Goal: Task Accomplishment & Management: Complete application form

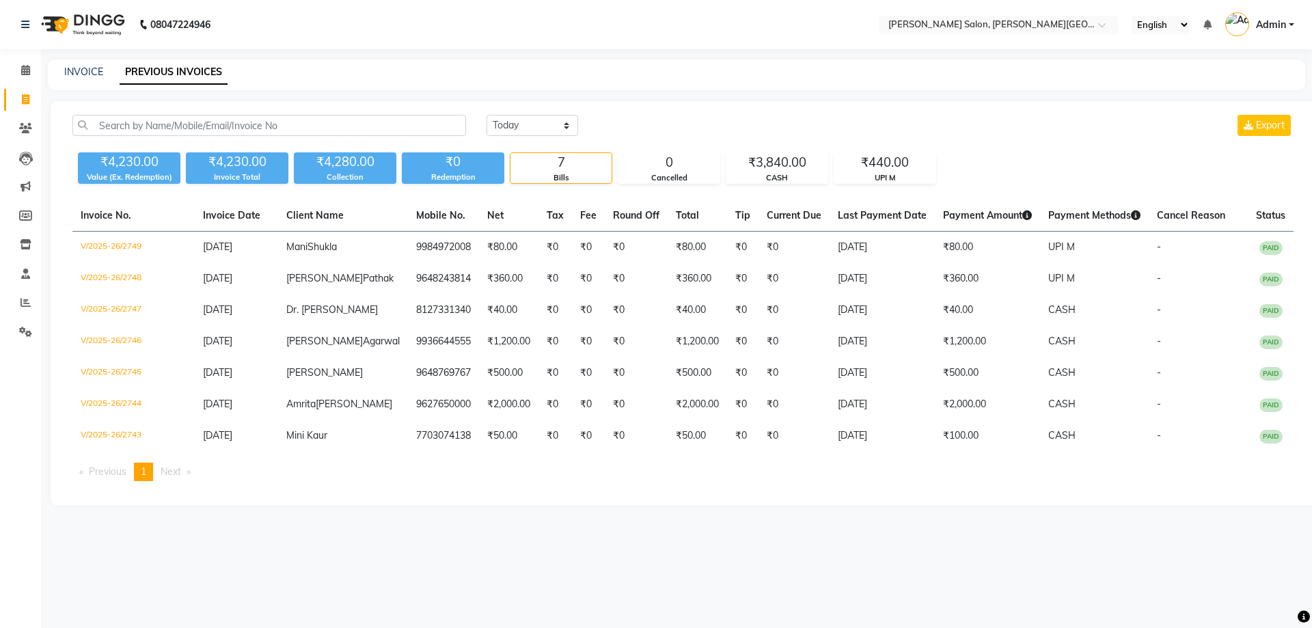
click at [22, 101] on icon at bounding box center [26, 99] width 8 height 10
select select "service"
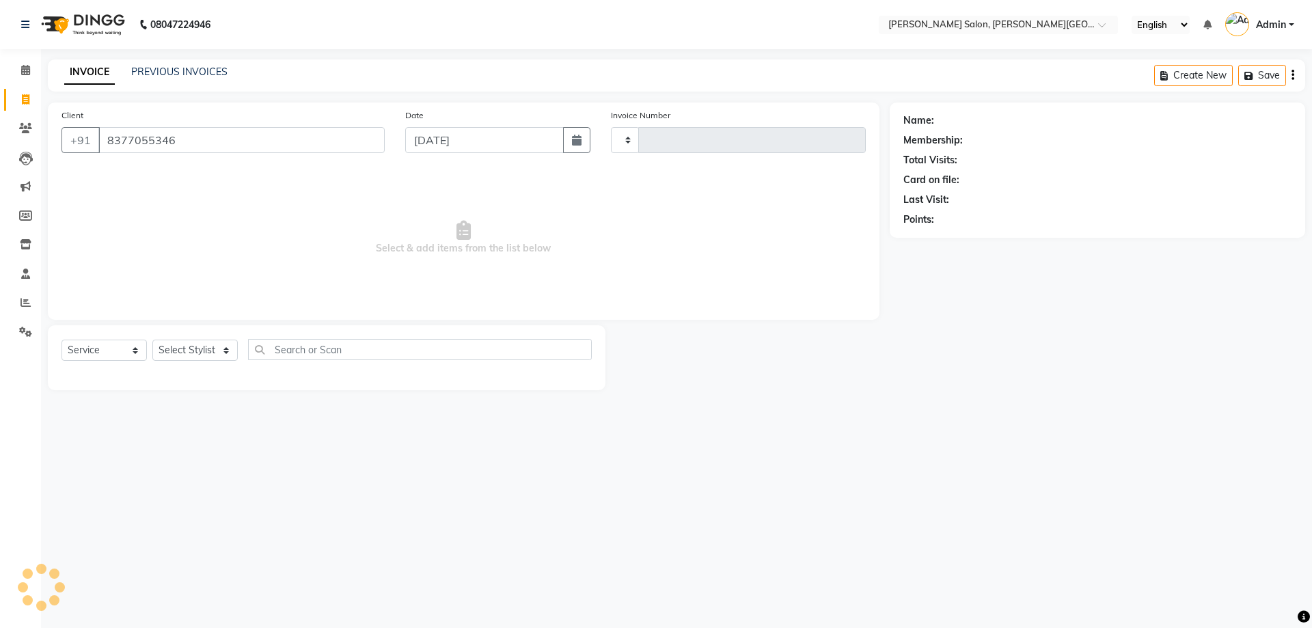
type input "8377055346"
select select "4122"
type input "2750"
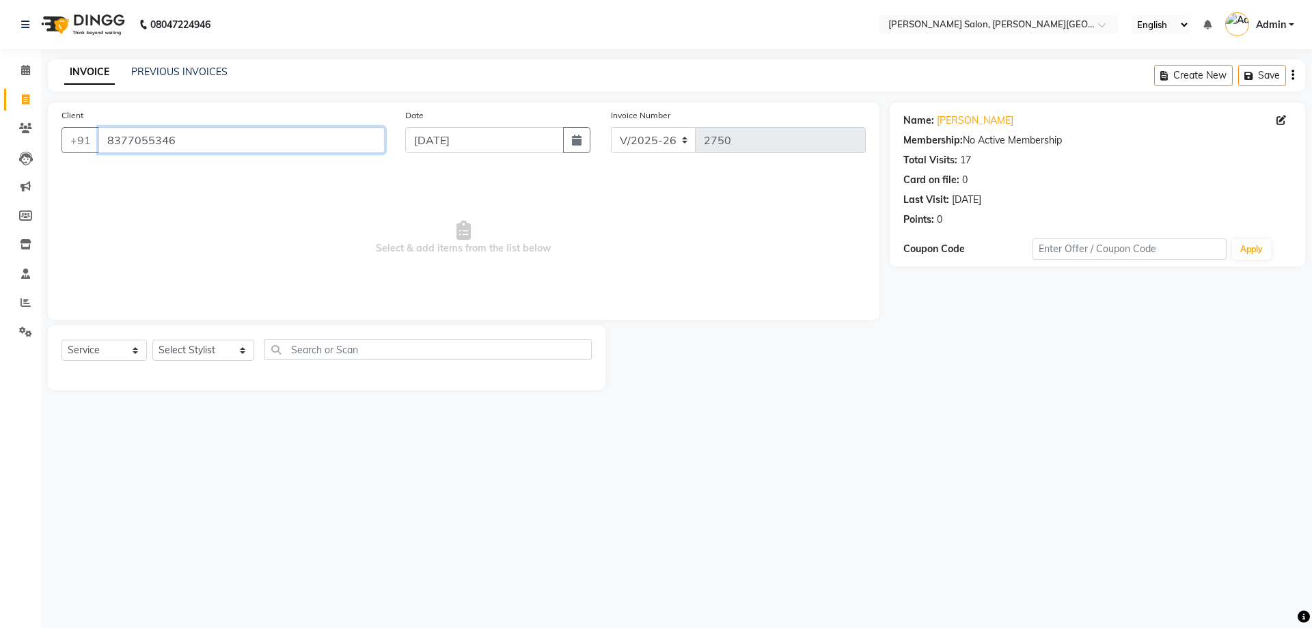
drag, startPoint x: 206, startPoint y: 137, endPoint x: 63, endPoint y: 204, distance: 158.7
click at [0, 181] on app-home "08047224946 Select Location × [PERSON_NAME] Salon, [PERSON_NAME] Road English E…" at bounding box center [656, 205] width 1312 height 411
click at [207, 355] on select "Select Stylist [PERSON_NAME] [PERSON_NAME] [PERSON_NAME] [PERSON_NAME] [PERSON_…" at bounding box center [203, 350] width 102 height 21
click at [960, 126] on link "[PERSON_NAME]" at bounding box center [975, 120] width 77 height 14
click at [192, 351] on select "Select Stylist [PERSON_NAME] [PERSON_NAME] [PERSON_NAME] [PERSON_NAME] [PERSON_…" at bounding box center [203, 350] width 102 height 21
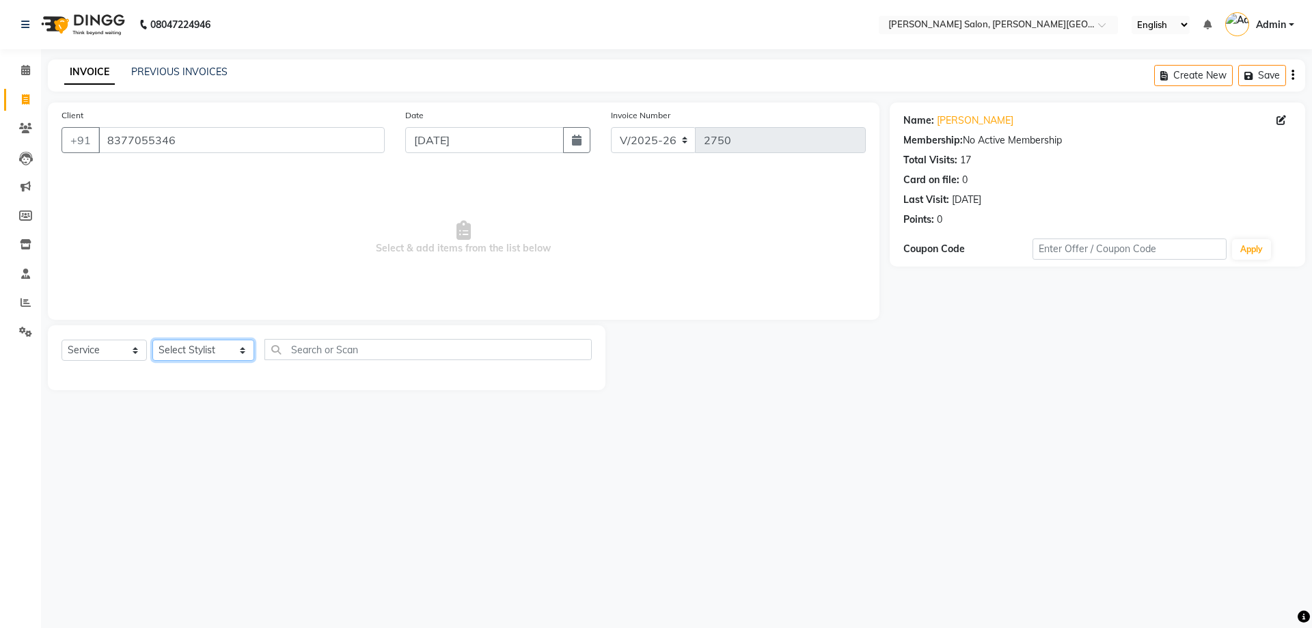
select select "59121"
click at [152, 340] on select "Select Stylist [PERSON_NAME] [PERSON_NAME] [PERSON_NAME] [PERSON_NAME] [PERSON_…" at bounding box center [203, 350] width 102 height 21
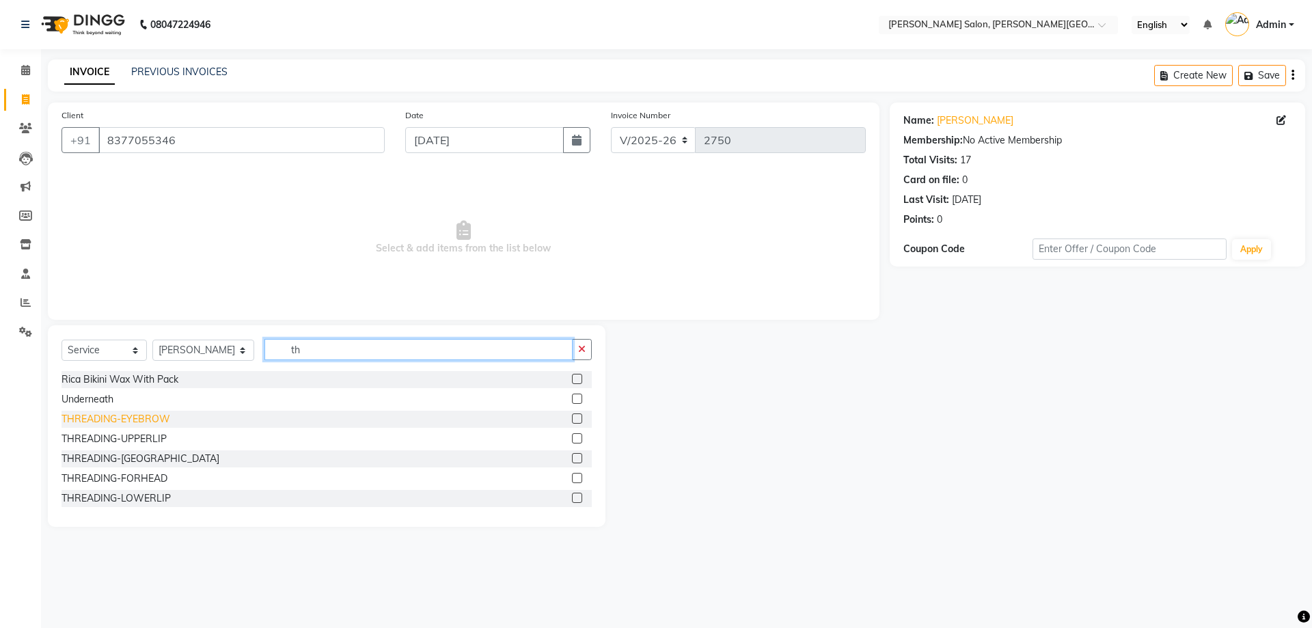
type input "th"
click at [152, 421] on div "THREADING-EYEBROW" at bounding box center [116, 419] width 109 height 14
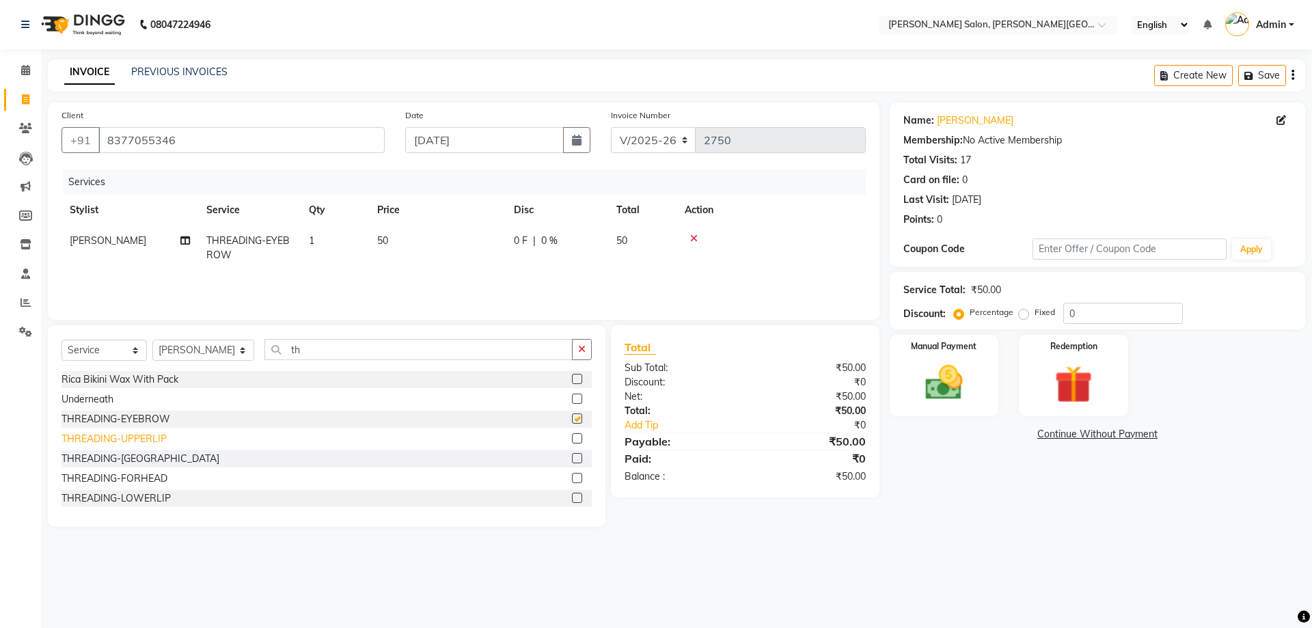
checkbox input "false"
click at [152, 446] on div "THREADING-UPPERLIP" at bounding box center [114, 439] width 105 height 14
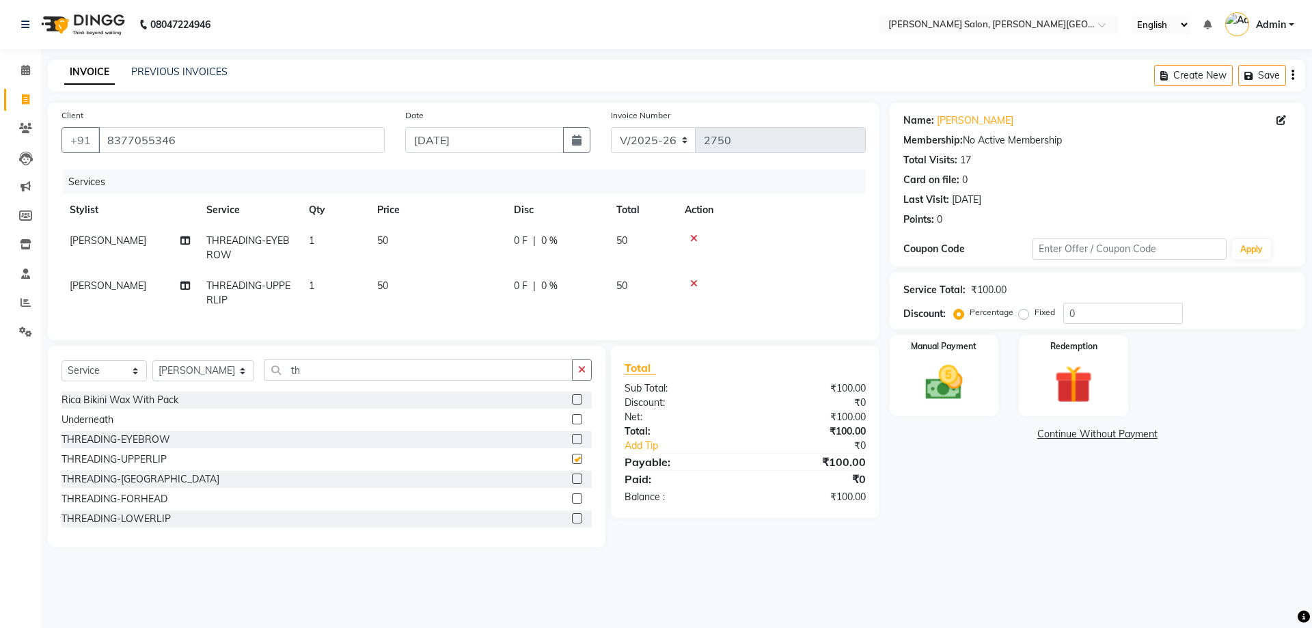
checkbox input "false"
click at [206, 381] on select "Select Stylist [PERSON_NAME] [PERSON_NAME] [PERSON_NAME] [PERSON_NAME] [PERSON_…" at bounding box center [203, 370] width 102 height 21
select select "24178"
click at [152, 370] on select "Select Stylist [PERSON_NAME] [PERSON_NAME] [PERSON_NAME] [PERSON_NAME] [PERSON_…" at bounding box center [203, 370] width 102 height 21
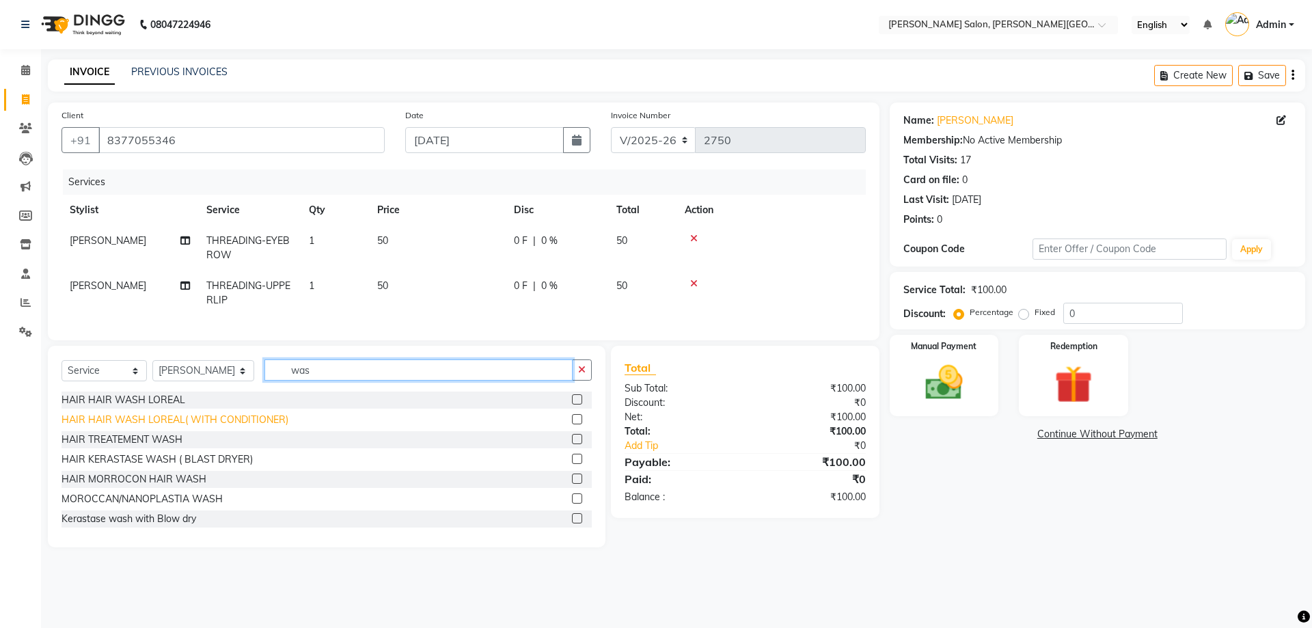
type input "was"
click at [233, 427] on div "HAIR HAIR WASH LOREAL( WITH CONDITIONER)" at bounding box center [175, 420] width 227 height 14
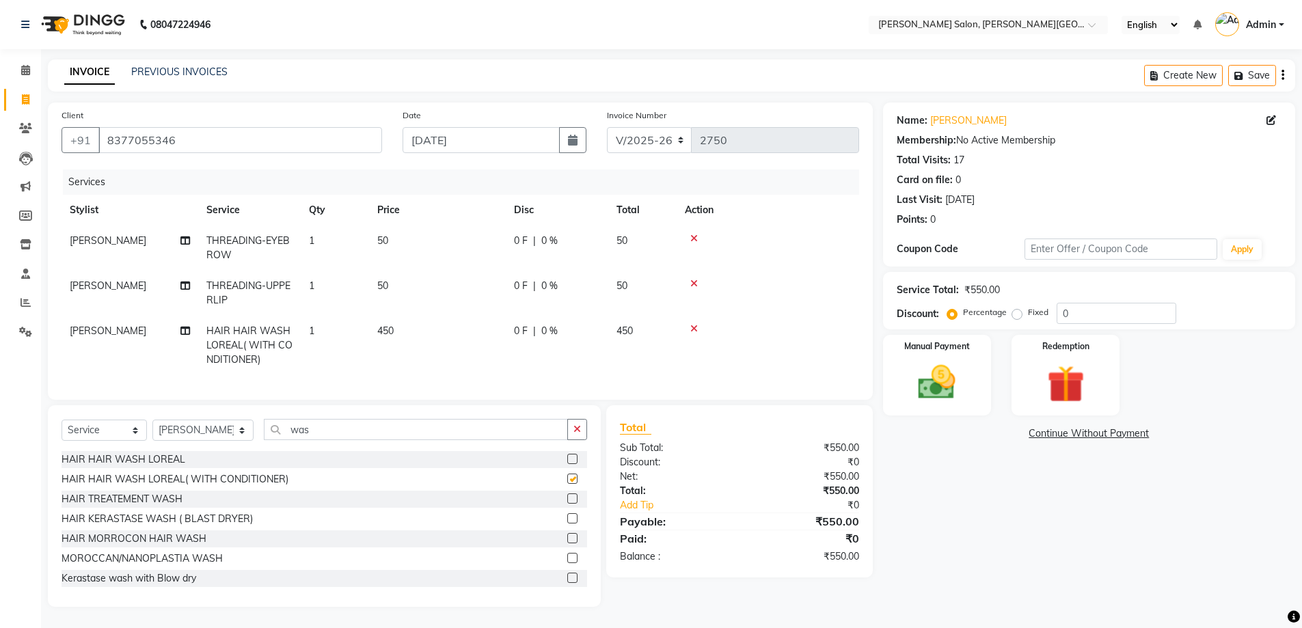
checkbox input "false"
click at [264, 440] on input "was" at bounding box center [416, 429] width 304 height 21
click at [177, 526] on div "HAIR KERASTASE WASH ( BLAST DRYER)" at bounding box center [157, 519] width 191 height 14
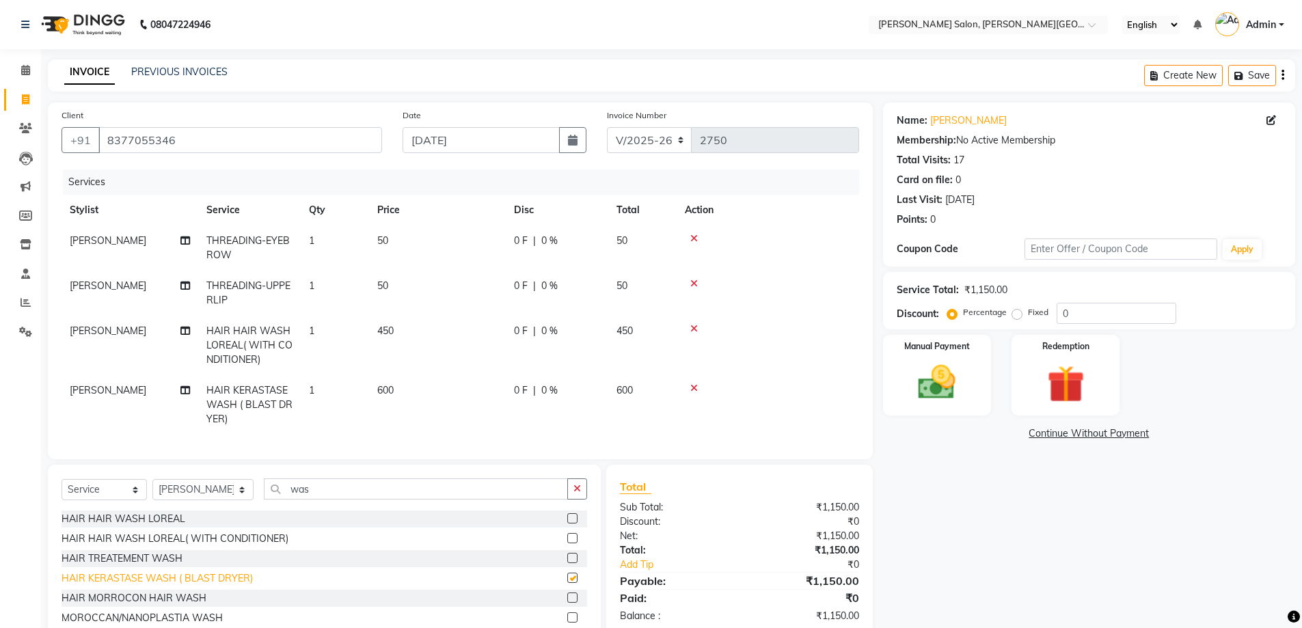
checkbox input "false"
drag, startPoint x: 698, startPoint y: 390, endPoint x: 534, endPoint y: 473, distance: 183.4
click at [697, 390] on div at bounding box center [768, 388] width 166 height 10
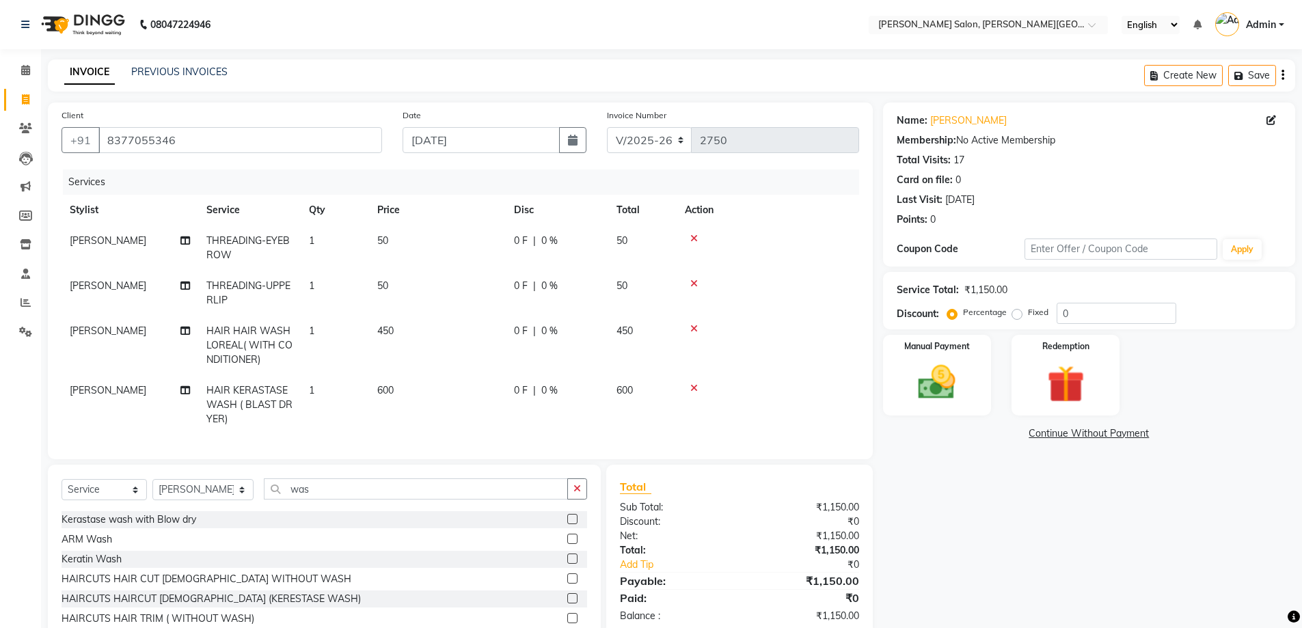
scroll to position [141, 0]
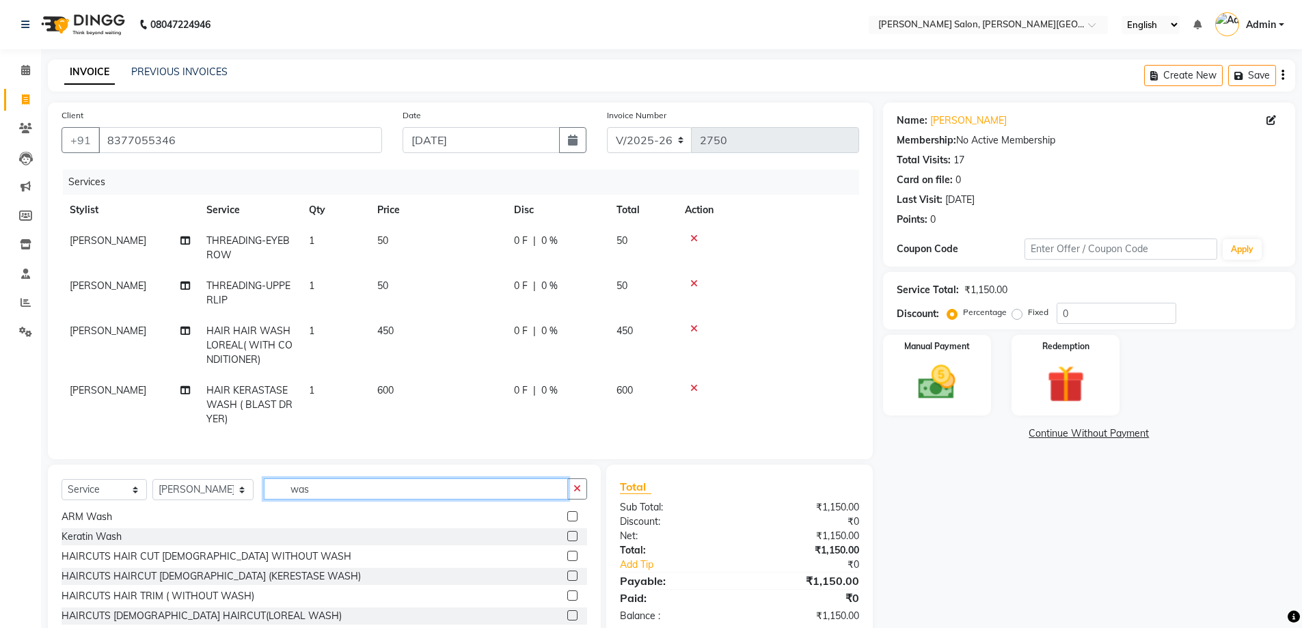
drag, startPoint x: 331, startPoint y: 497, endPoint x: 210, endPoint y: 512, distance: 121.9
click at [210, 510] on div "Select Service Product Membership Package Voucher Prepaid Gift Card Select Styl…" at bounding box center [325, 494] width 526 height 32
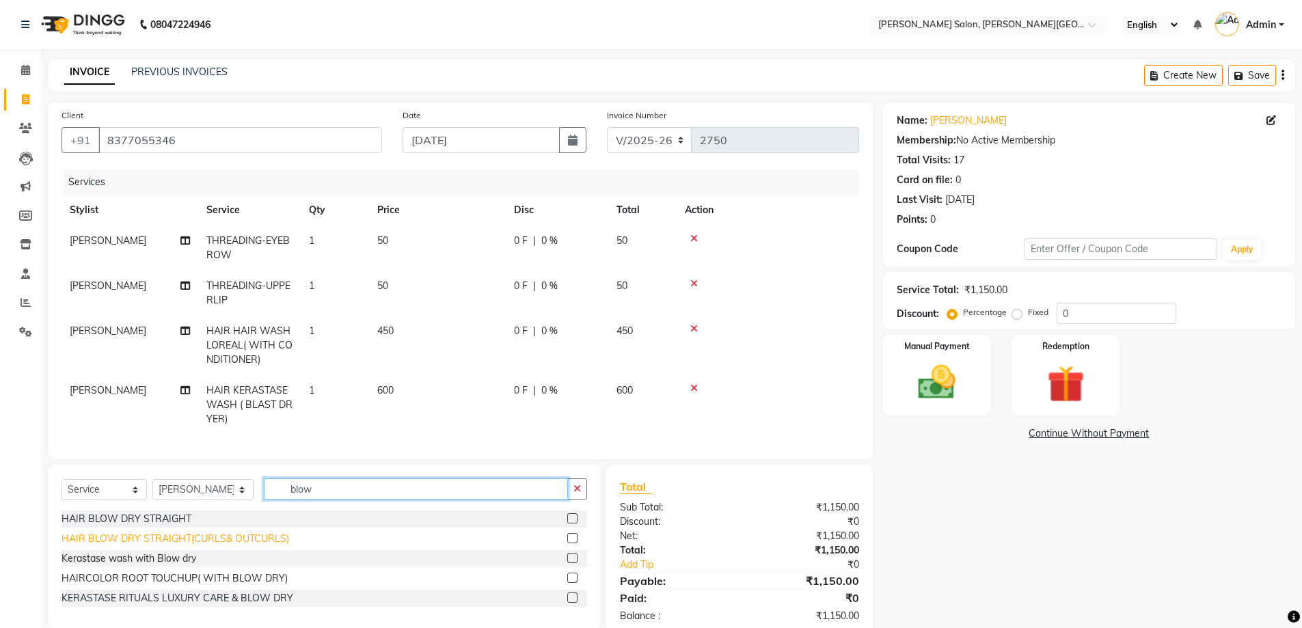
type input "blow"
click at [230, 546] on div "HAIR BLOW DRY STRAIGHT(CURLS& OUTCURLS)" at bounding box center [176, 539] width 228 height 14
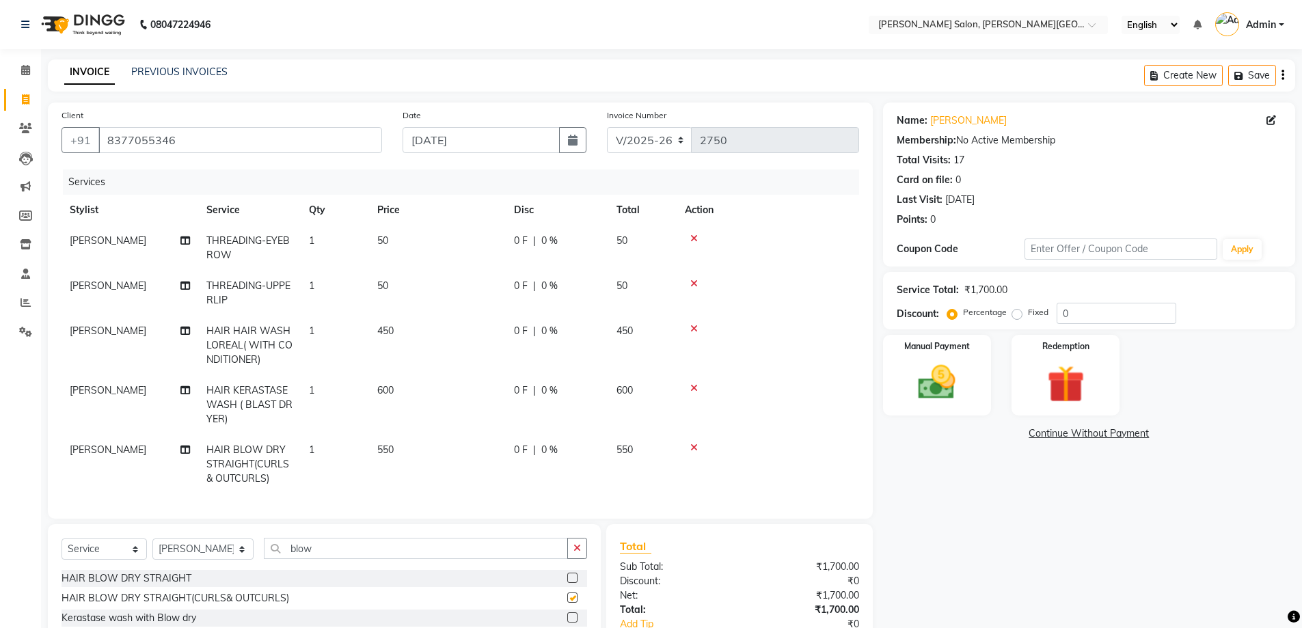
checkbox input "false"
click at [689, 383] on div at bounding box center [768, 388] width 166 height 10
click at [694, 383] on icon at bounding box center [694, 388] width 8 height 10
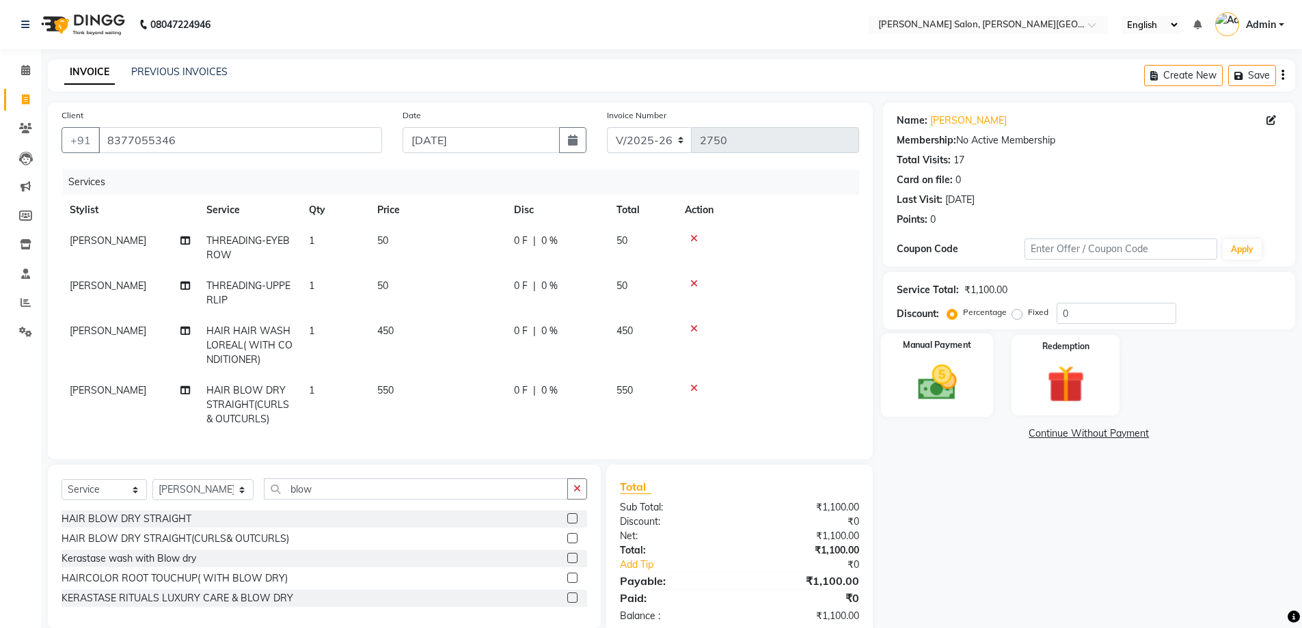
scroll to position [29, 0]
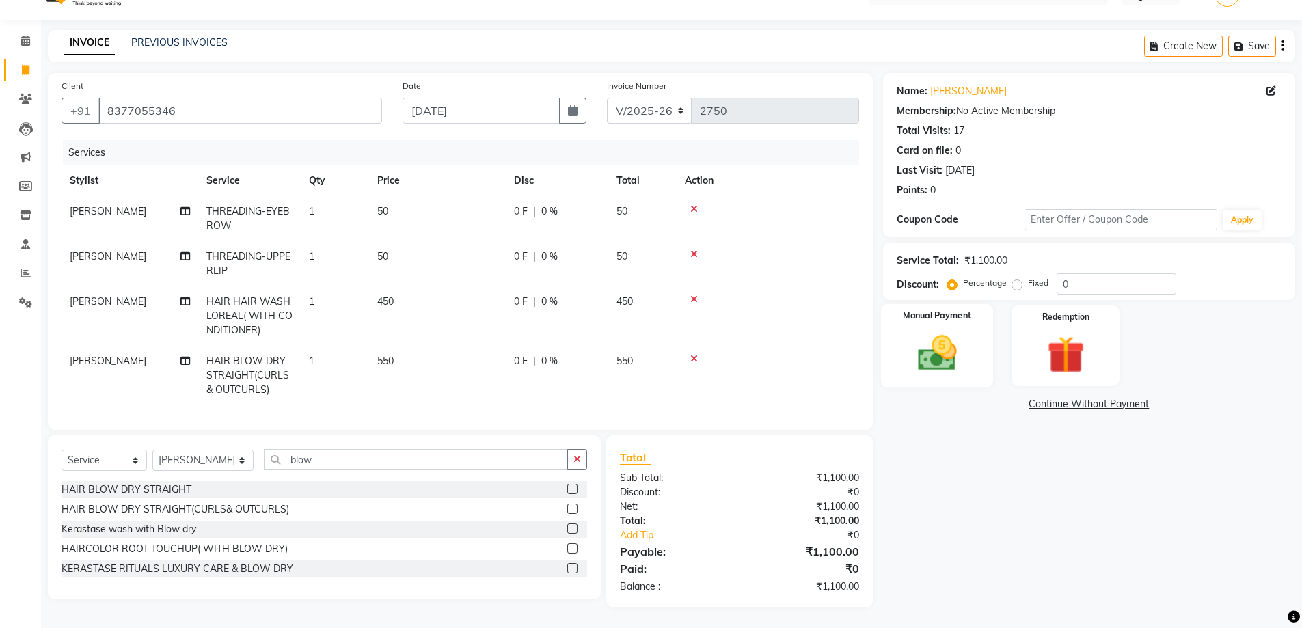
click at [933, 375] on div "Manual Payment" at bounding box center [936, 346] width 113 height 84
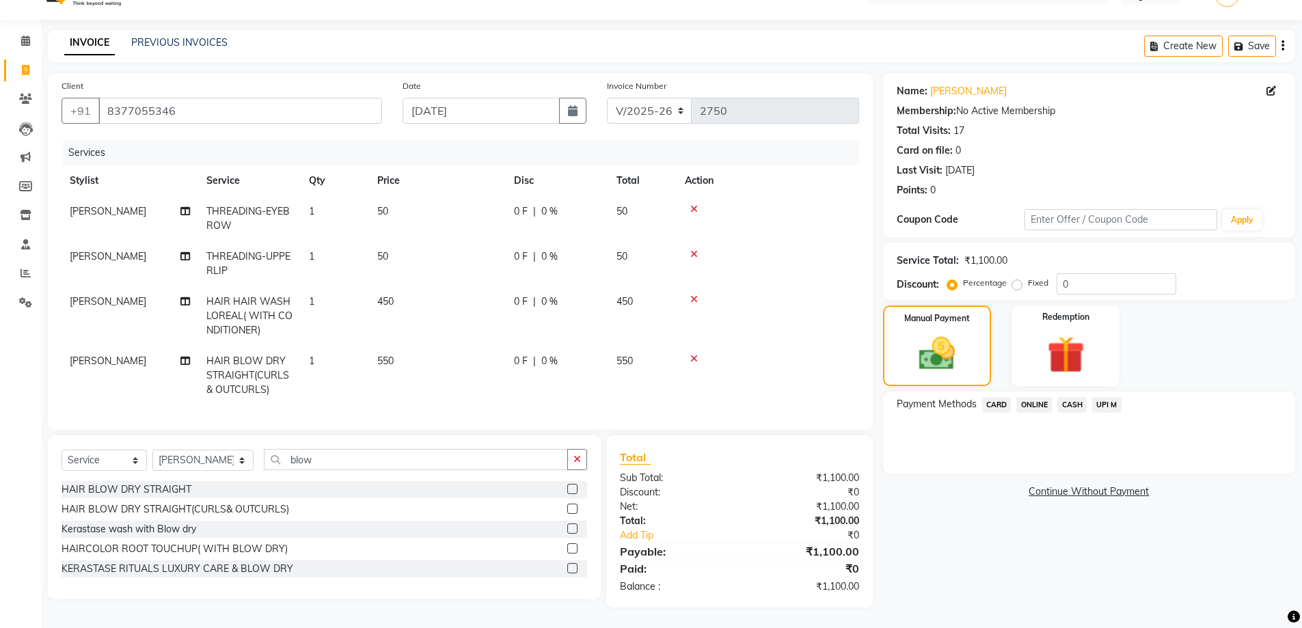
click at [1117, 402] on span "UPI M" at bounding box center [1106, 405] width 29 height 16
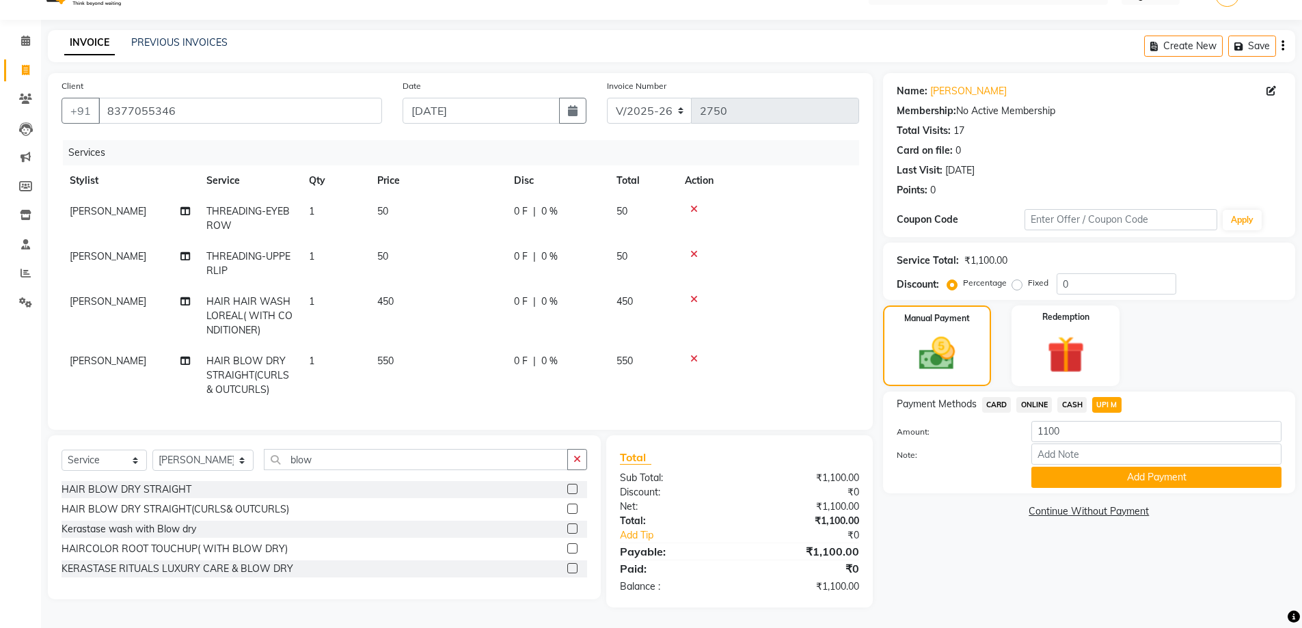
drag, startPoint x: 1112, startPoint y: 477, endPoint x: 1100, endPoint y: 586, distance: 110.0
click at [1112, 483] on button "Add Payment" at bounding box center [1156, 477] width 250 height 21
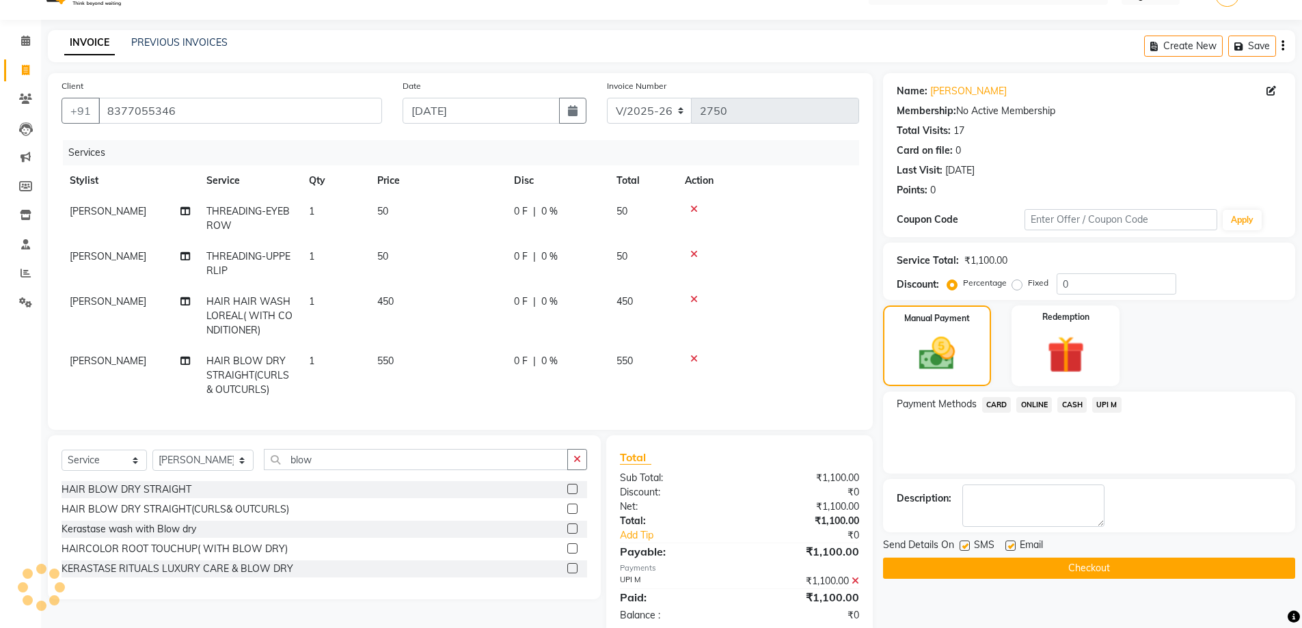
drag, startPoint x: 1087, startPoint y: 554, endPoint x: 1089, endPoint y: 577, distance: 24.0
click at [1087, 564] on div "Send Details On SMS Email Checkout" at bounding box center [1089, 558] width 412 height 41
click at [1089, 577] on button "Checkout" at bounding box center [1089, 568] width 412 height 21
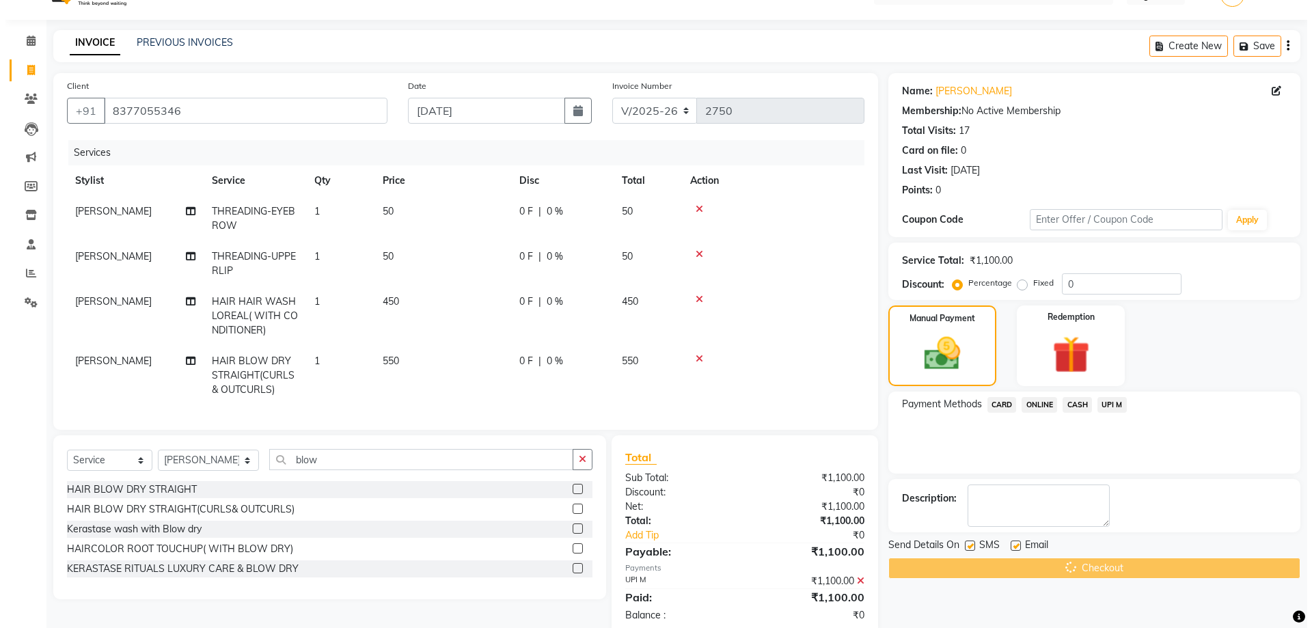
scroll to position [0, 0]
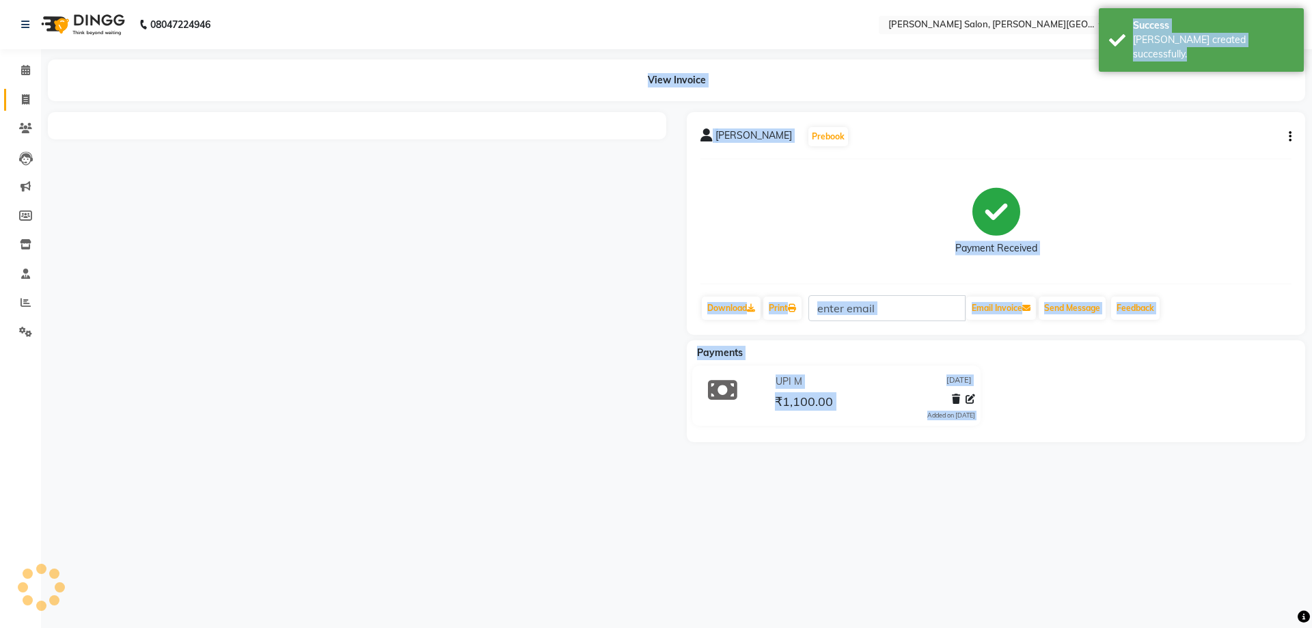
click at [23, 103] on icon at bounding box center [26, 99] width 8 height 10
select select "service"
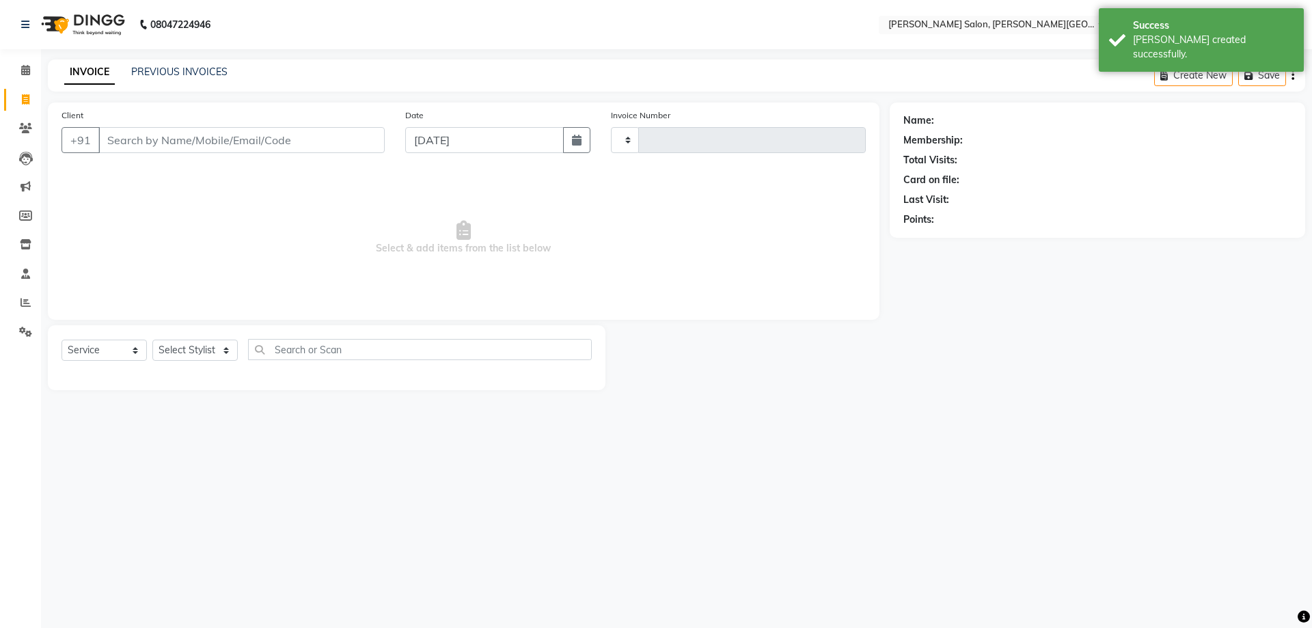
type input "2751"
select select "4122"
click at [199, 70] on link "PREVIOUS INVOICES" at bounding box center [179, 72] width 96 height 12
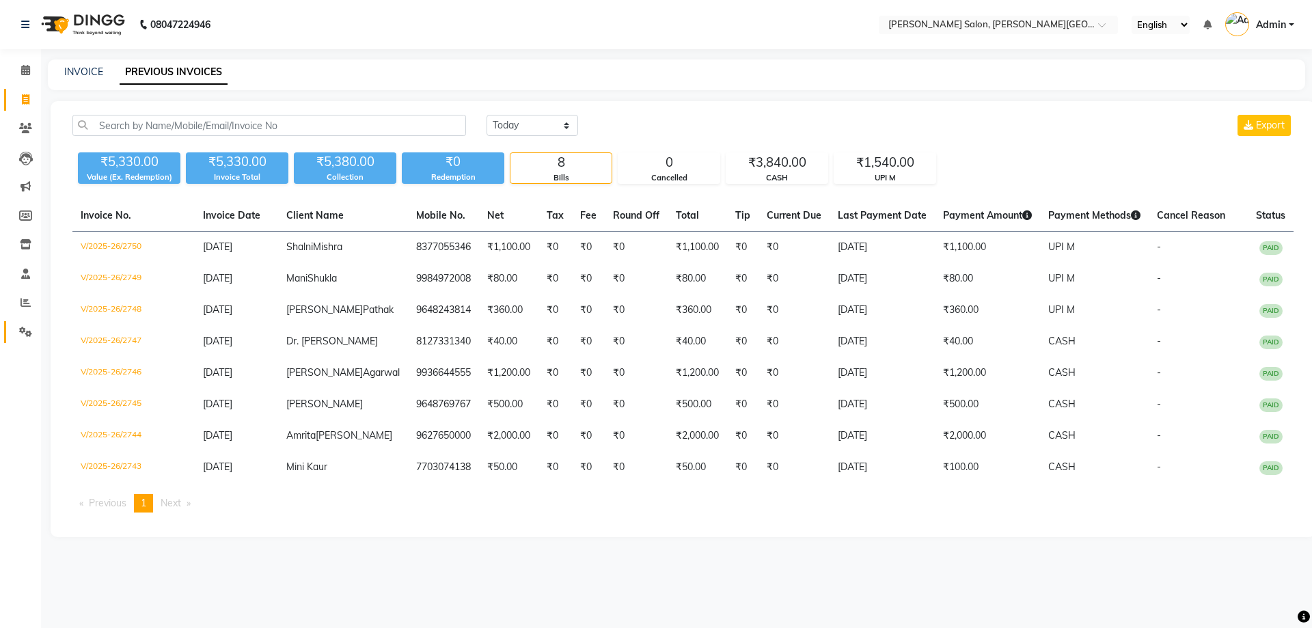
click at [25, 328] on icon at bounding box center [25, 332] width 13 height 10
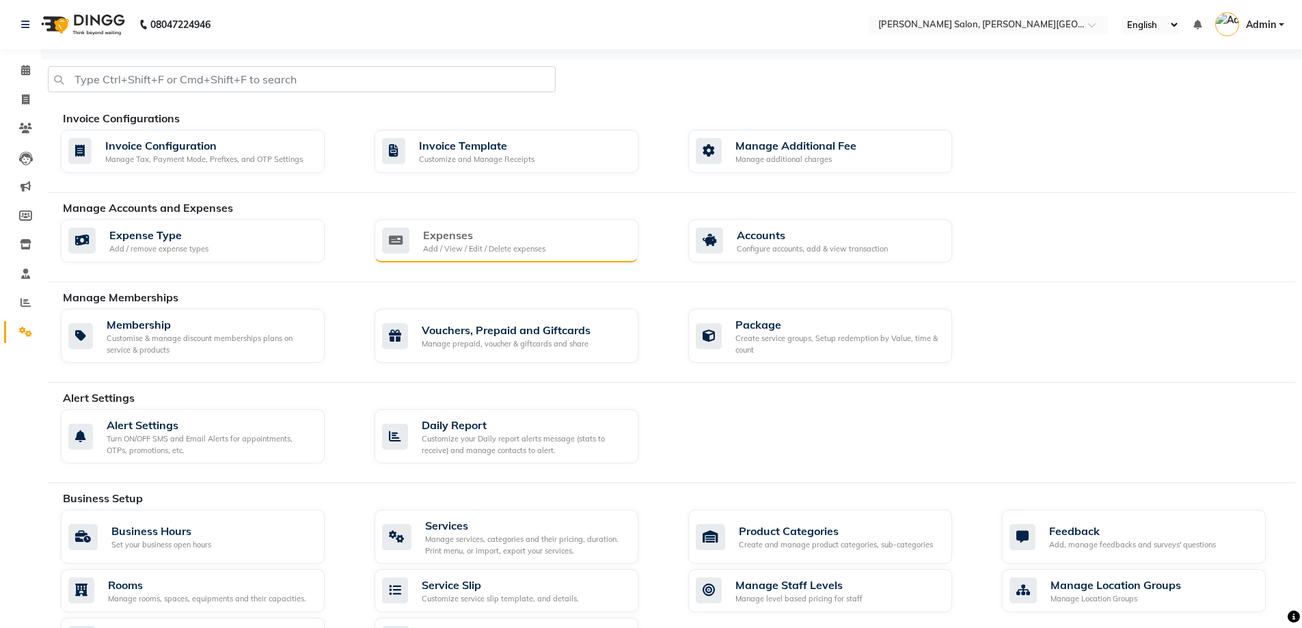
click at [564, 250] on div "Expenses Add / View / Edit / Delete expenses" at bounding box center [504, 241] width 245 height 28
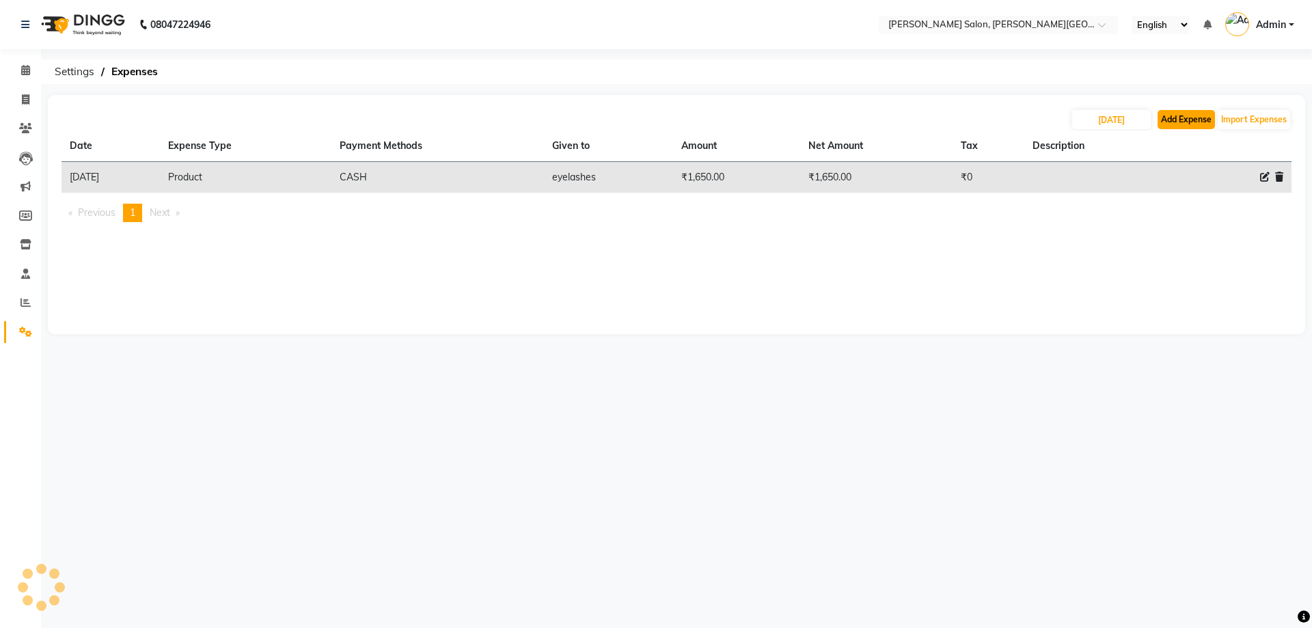
click at [1165, 112] on button "Add Expense" at bounding box center [1186, 119] width 57 height 19
select select "1"
select select "2930"
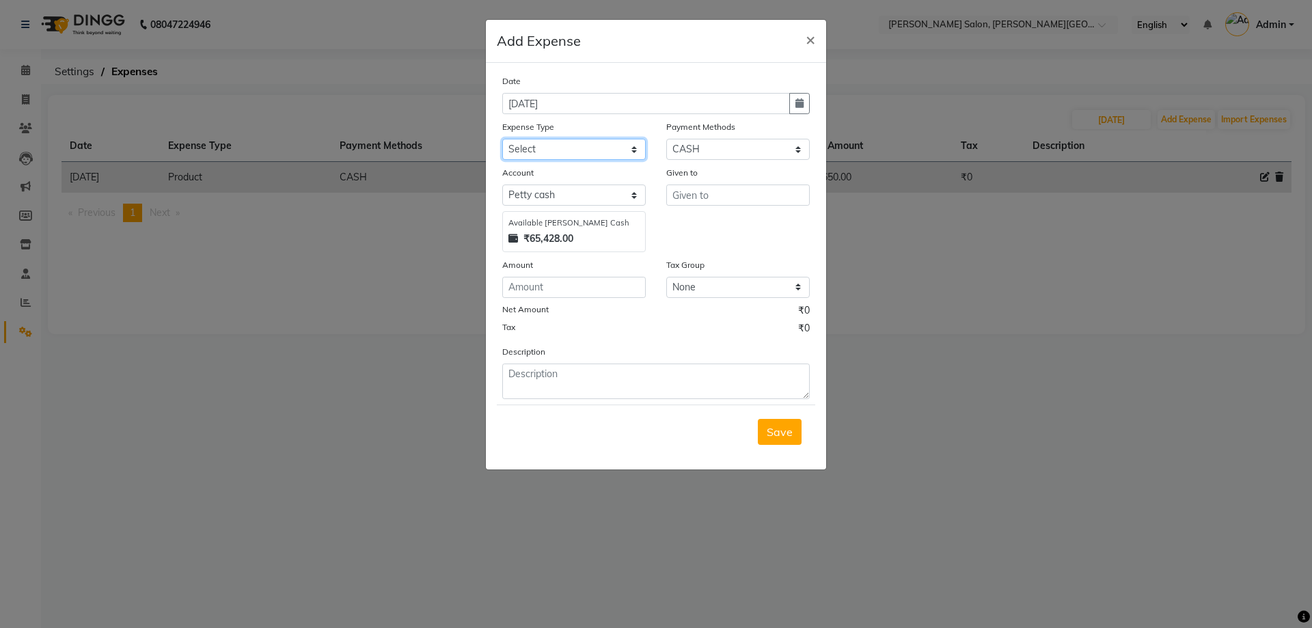
click at [579, 152] on select "Select Advance Salary Bank charges Card Expenses Car maintenance Cash transfer …" at bounding box center [574, 149] width 144 height 21
select select "4632"
click at [502, 139] on select "Select Advance Salary Bank charges Card Expenses Car maintenance Cash transfer …" at bounding box center [574, 149] width 144 height 21
type input "Milk"
type input "58"
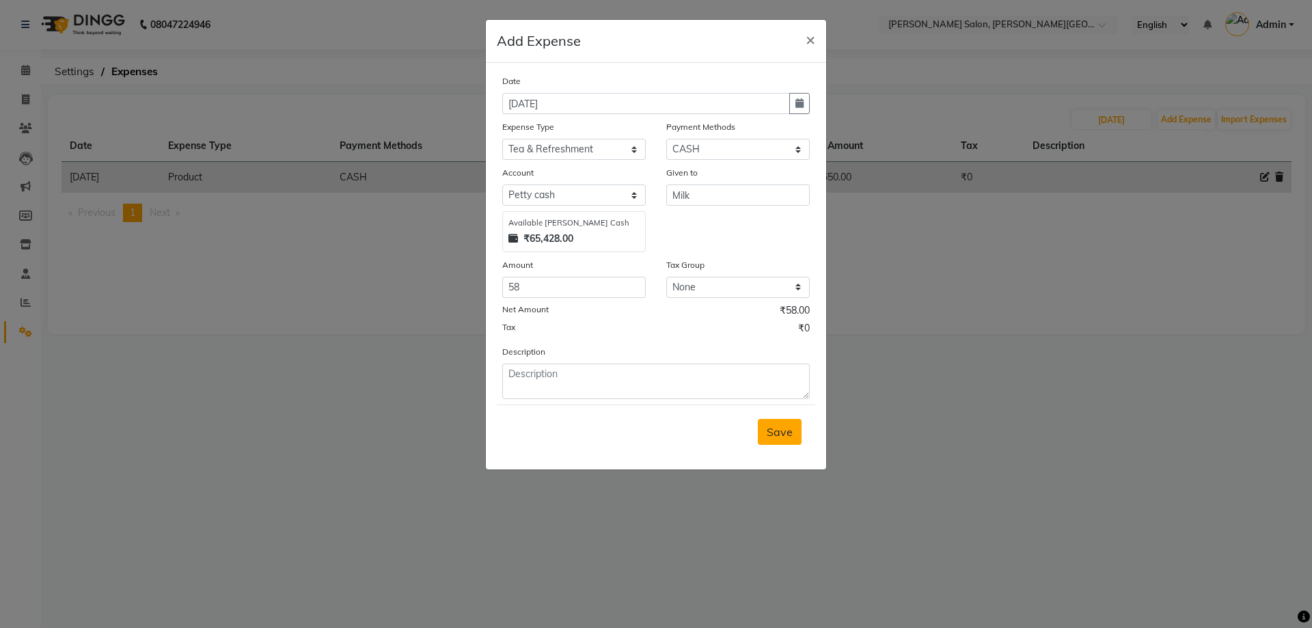
click at [774, 419] on button "Save" at bounding box center [780, 432] width 44 height 26
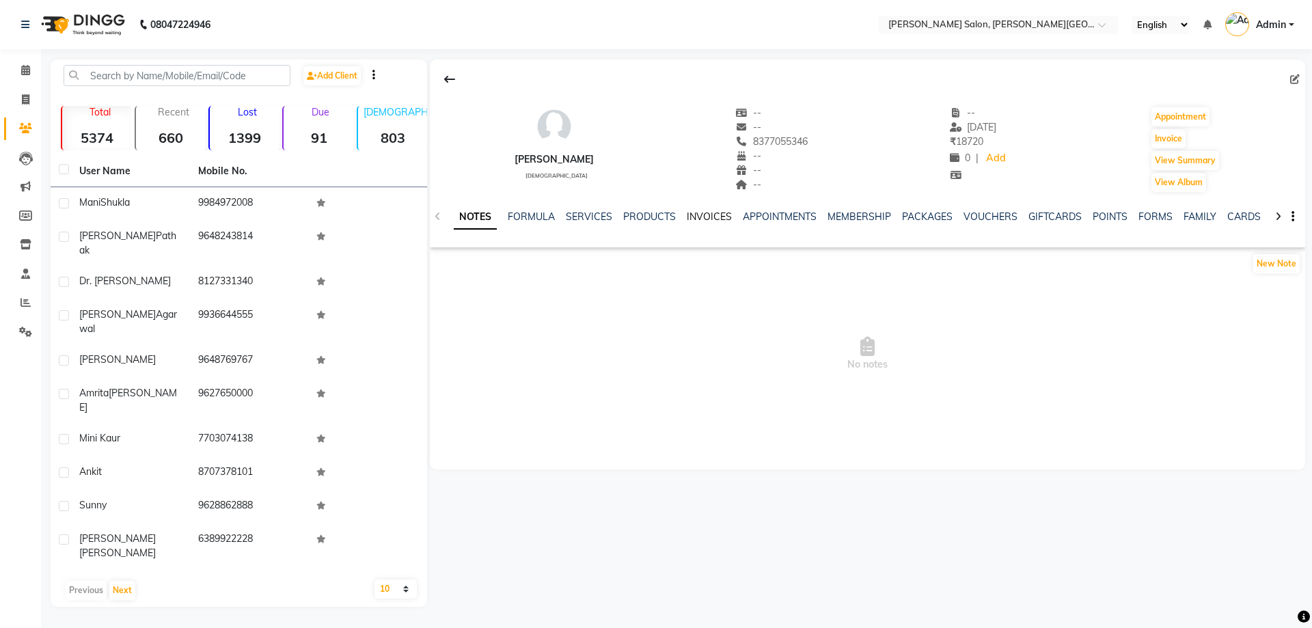
click at [711, 219] on link "INVOICES" at bounding box center [709, 216] width 45 height 12
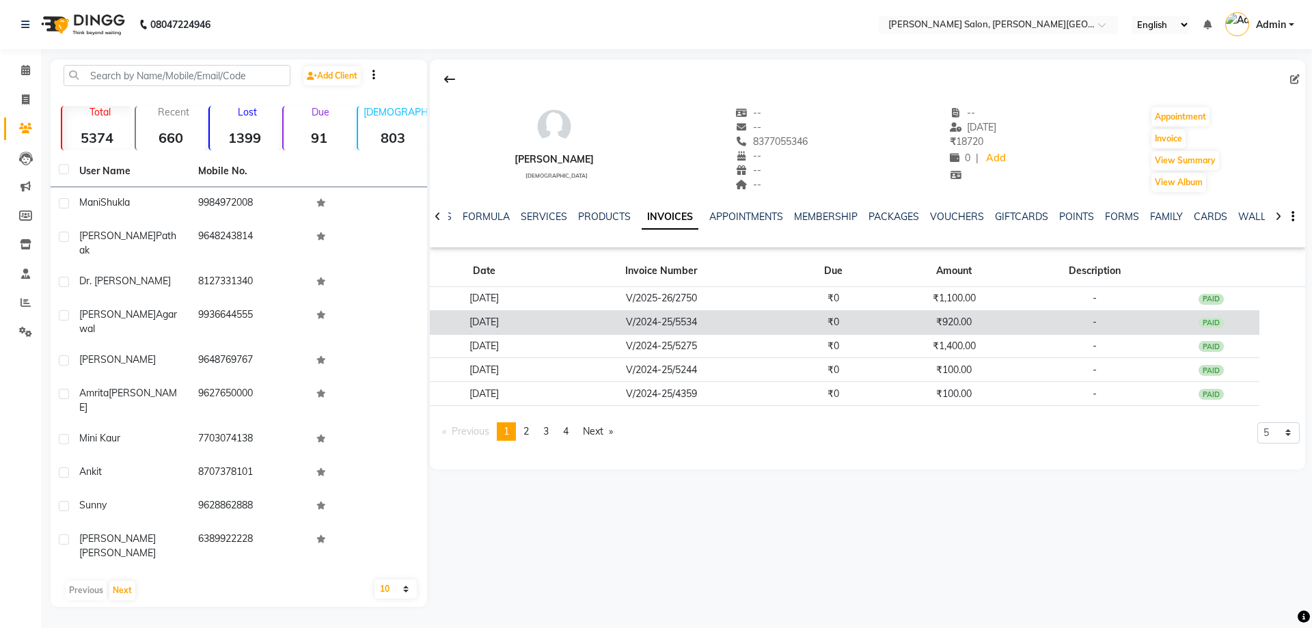
click at [511, 323] on td "[DATE]" at bounding box center [484, 322] width 109 height 24
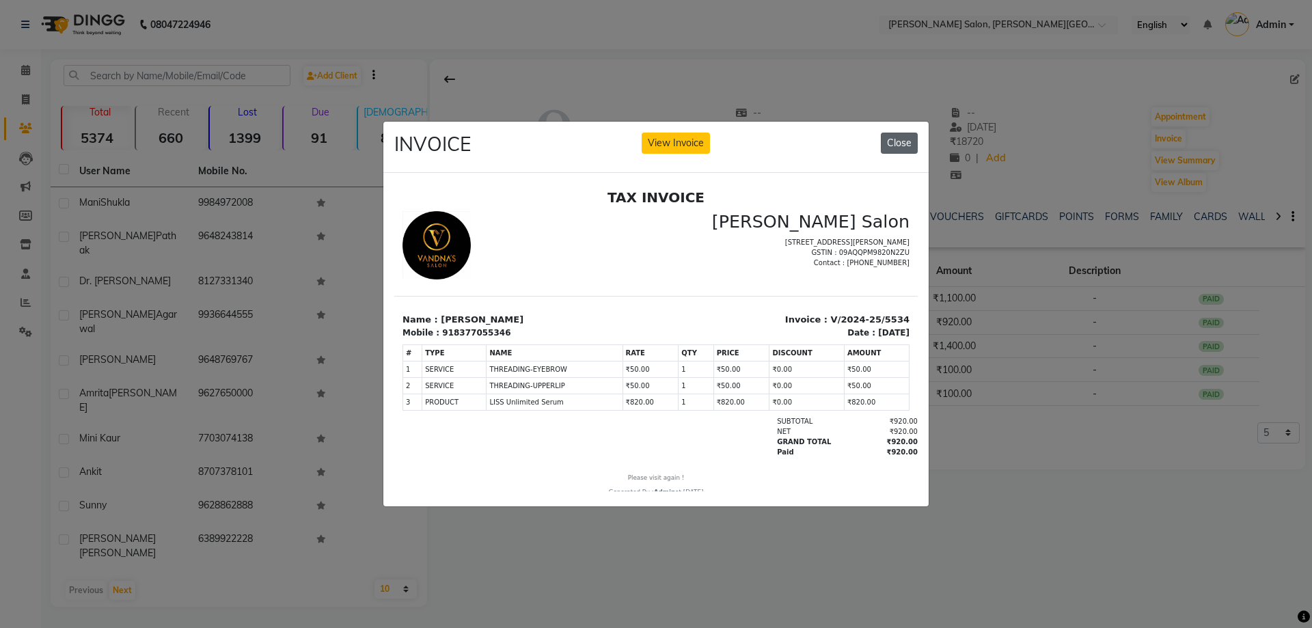
click at [905, 135] on button "Close" at bounding box center [899, 143] width 37 height 21
